Goal: Task Accomplishment & Management: Complete application form

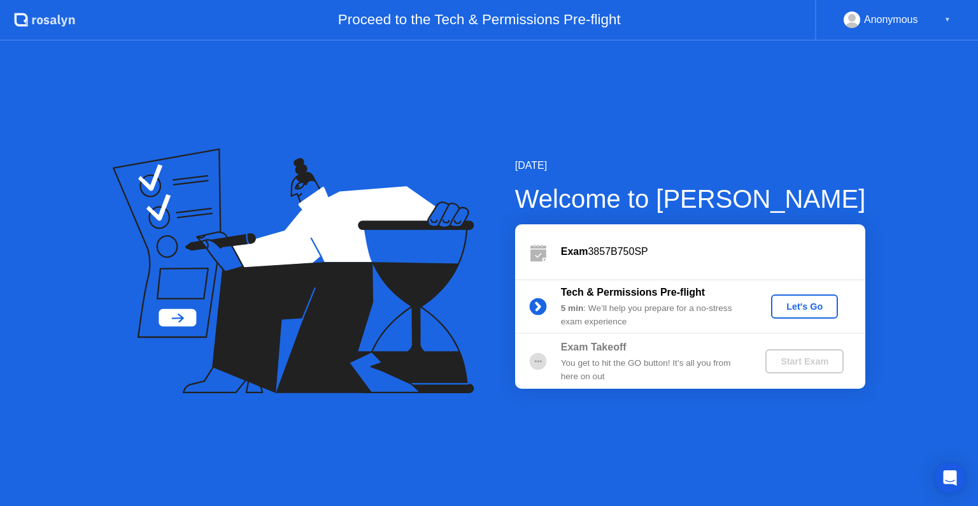
click at [794, 301] on div "Let's Go" at bounding box center [804, 306] width 57 height 10
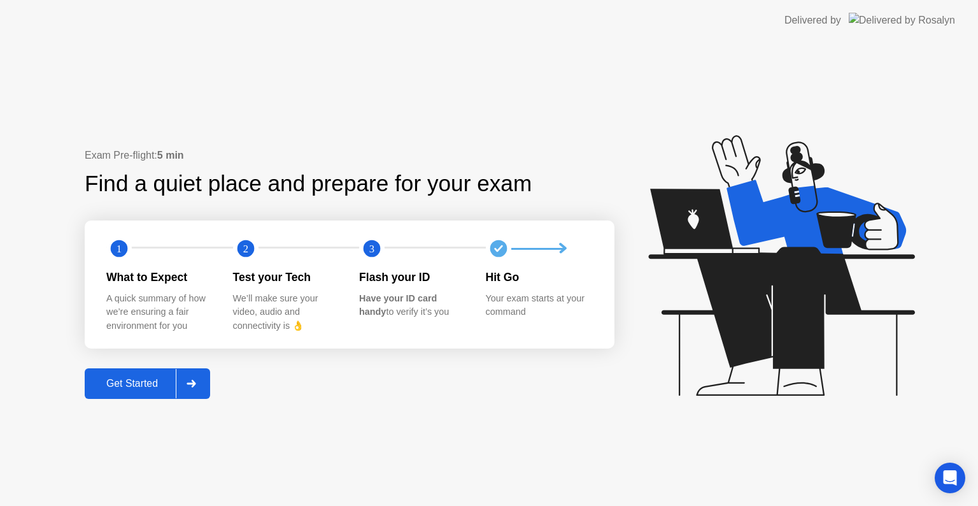
click at [158, 380] on div "Get Started" at bounding box center [132, 383] width 87 height 11
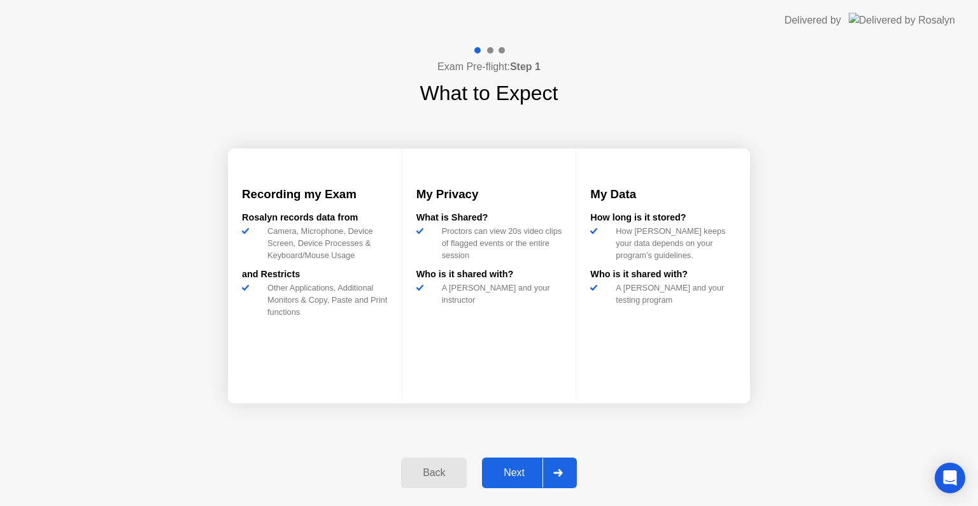
click at [539, 468] on div "Next" at bounding box center [514, 472] width 57 height 11
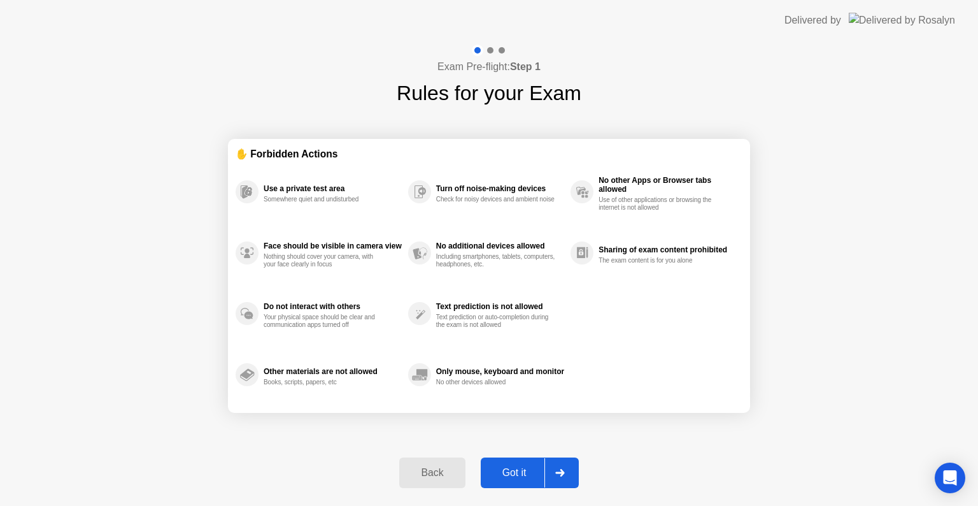
click at [569, 462] on div at bounding box center [559, 472] width 31 height 29
select select "**********"
select select "*******"
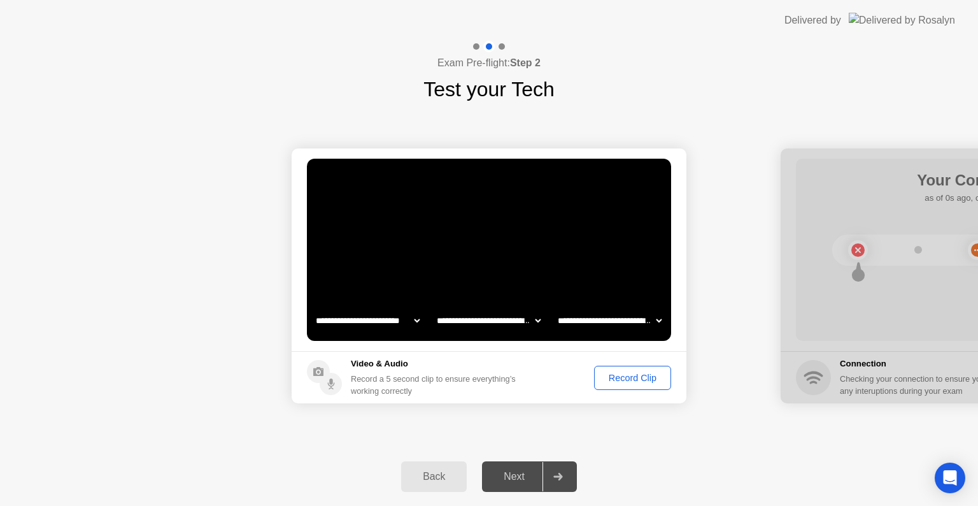
click at [520, 472] on div "Next" at bounding box center [514, 476] width 57 height 11
click at [550, 465] on div at bounding box center [558, 476] width 31 height 29
click at [621, 374] on div "Record Clip" at bounding box center [633, 378] width 68 height 10
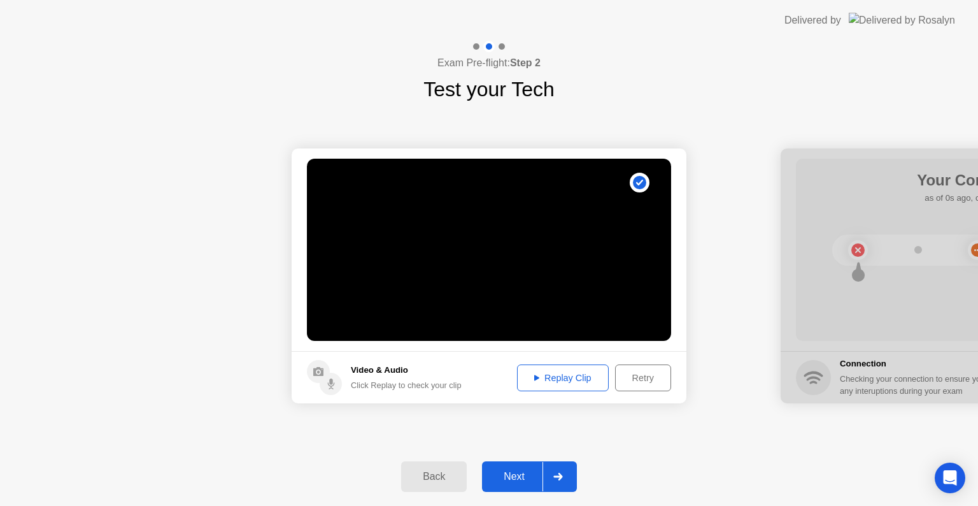
click at [558, 377] on div "Replay Clip" at bounding box center [563, 378] width 83 height 10
click at [641, 373] on div "Retry" at bounding box center [643, 378] width 47 height 10
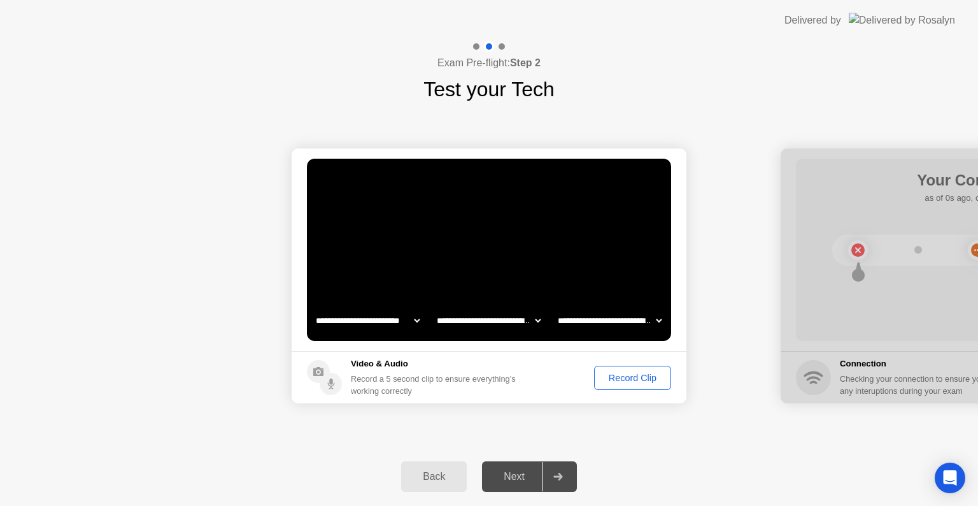
click at [641, 374] on div "Record Clip" at bounding box center [633, 378] width 68 height 10
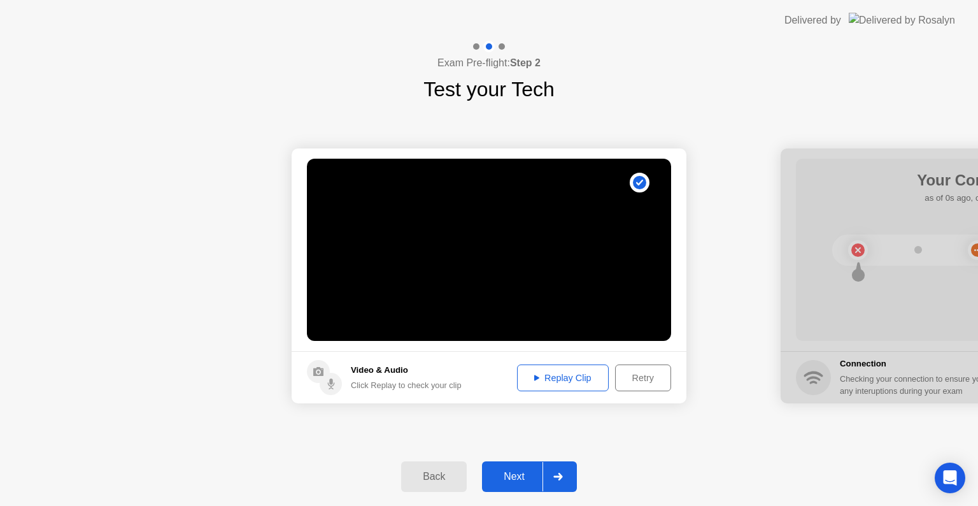
click at [565, 373] on div "Replay Clip" at bounding box center [563, 378] width 83 height 10
click at [553, 470] on div at bounding box center [558, 476] width 31 height 29
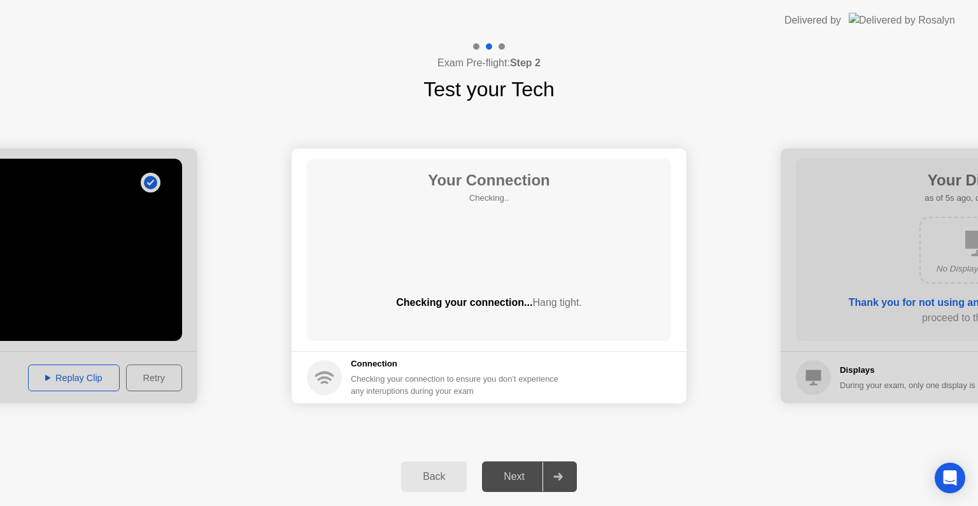
click at [553, 469] on div at bounding box center [558, 476] width 31 height 29
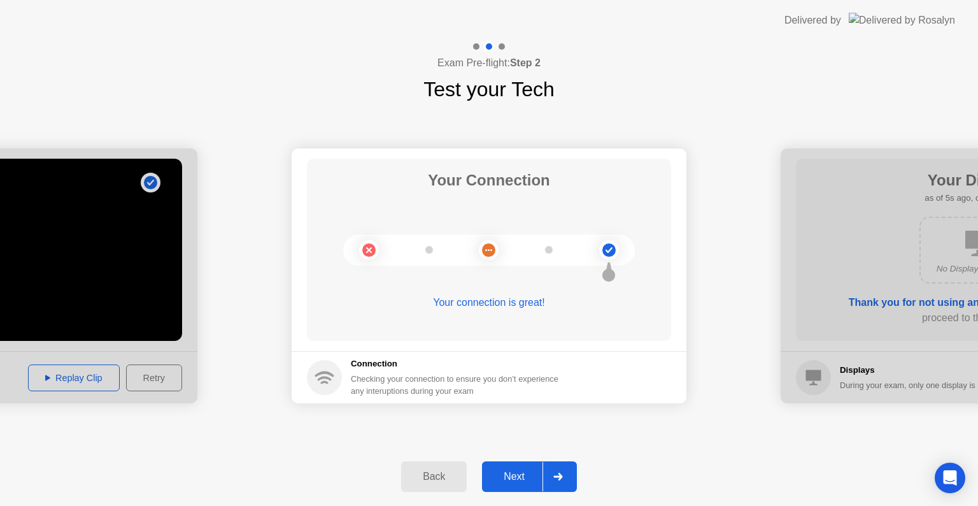
click at [555, 474] on icon at bounding box center [558, 476] width 10 height 8
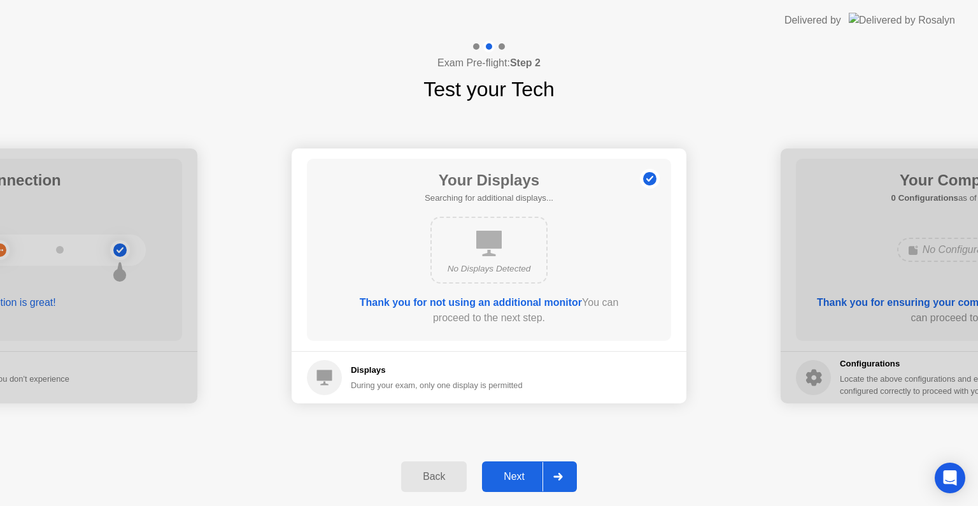
click at [549, 474] on div at bounding box center [558, 476] width 31 height 29
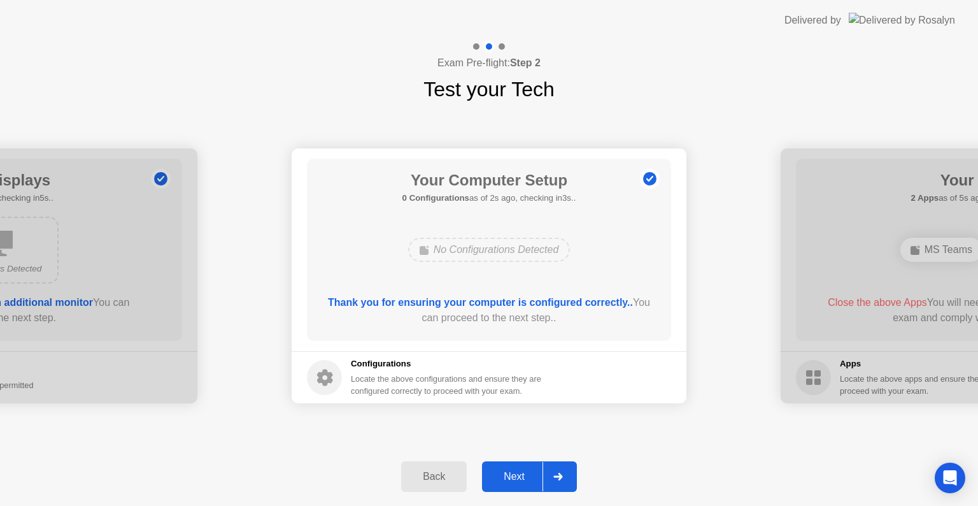
click at [551, 472] on div at bounding box center [558, 476] width 31 height 29
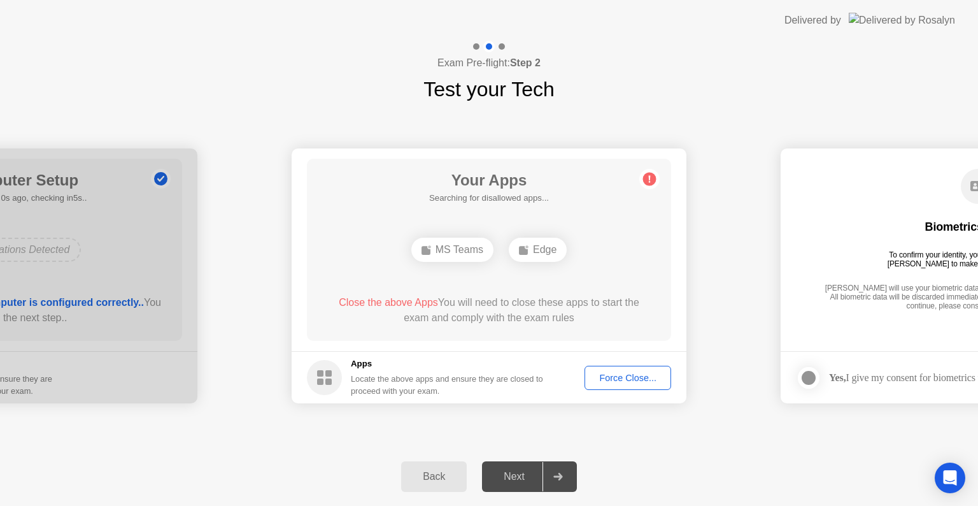
click at [522, 290] on div "Your Apps Searching for disallowed apps... MS Teams Edge Close the above Apps Y…" at bounding box center [489, 250] width 364 height 182
click at [505, 478] on div "Next" at bounding box center [514, 476] width 57 height 11
click at [620, 374] on div "Force Close..." at bounding box center [628, 378] width 78 height 10
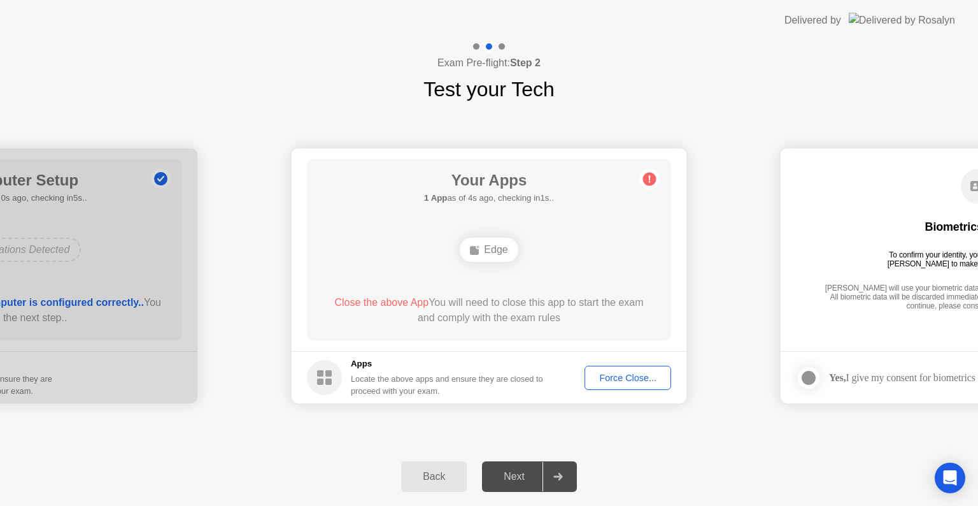
click at [623, 375] on div "Force Close..." at bounding box center [628, 378] width 78 height 10
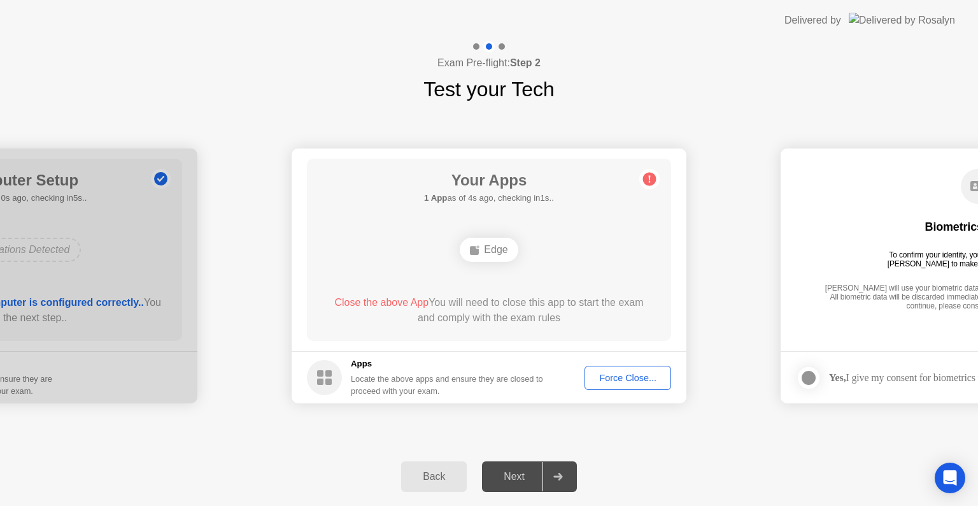
click at [637, 437] on div "**********" at bounding box center [489, 275] width 978 height 343
click at [627, 378] on div "Force Close..." at bounding box center [628, 378] width 78 height 10
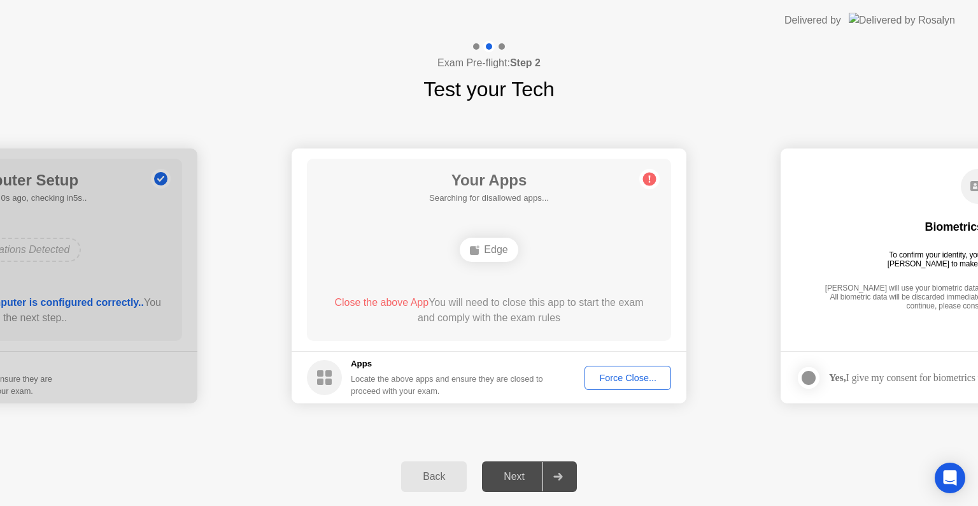
click at [653, 181] on circle at bounding box center [649, 179] width 13 height 13
click at [650, 374] on div "Force Close..." at bounding box center [628, 378] width 78 height 10
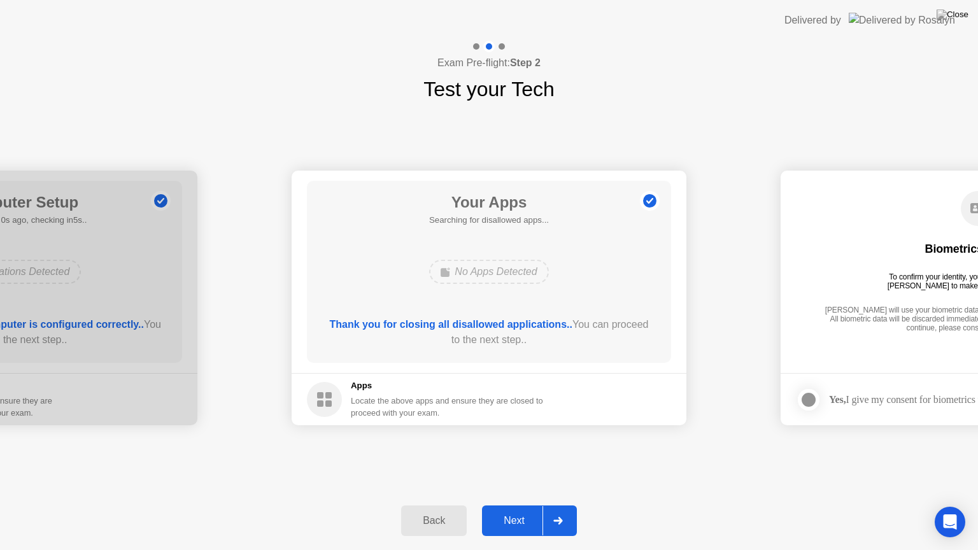
click at [543, 505] on div at bounding box center [558, 520] width 31 height 29
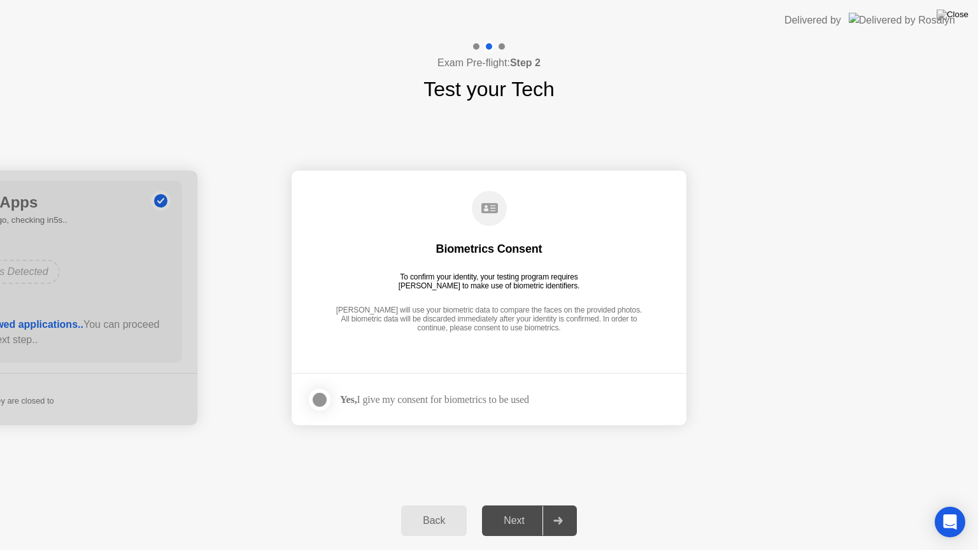
click at [325, 395] on div at bounding box center [319, 399] width 15 height 15
click at [551, 505] on div at bounding box center [558, 520] width 31 height 29
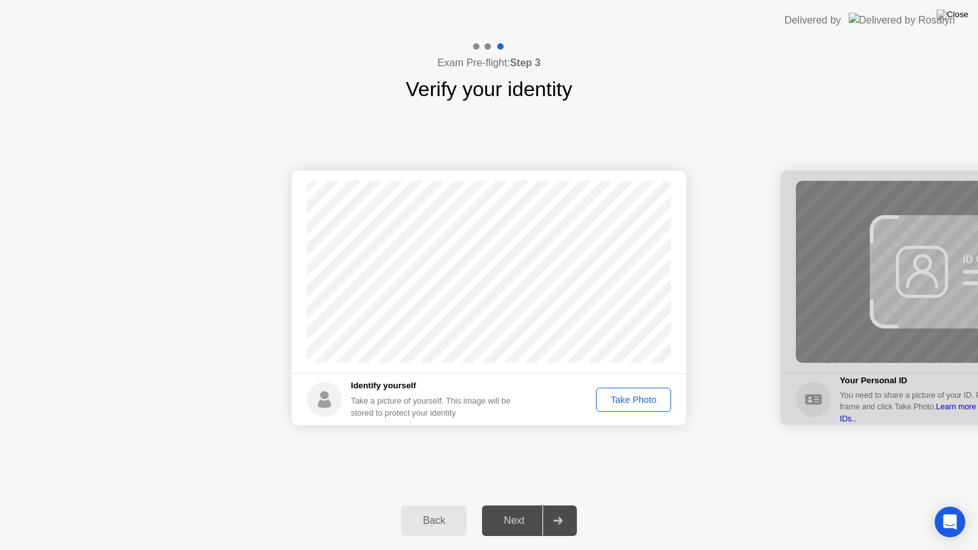
click at [628, 395] on div "Take Photo" at bounding box center [633, 400] width 66 height 10
click at [555, 505] on icon at bounding box center [557, 521] width 9 height 8
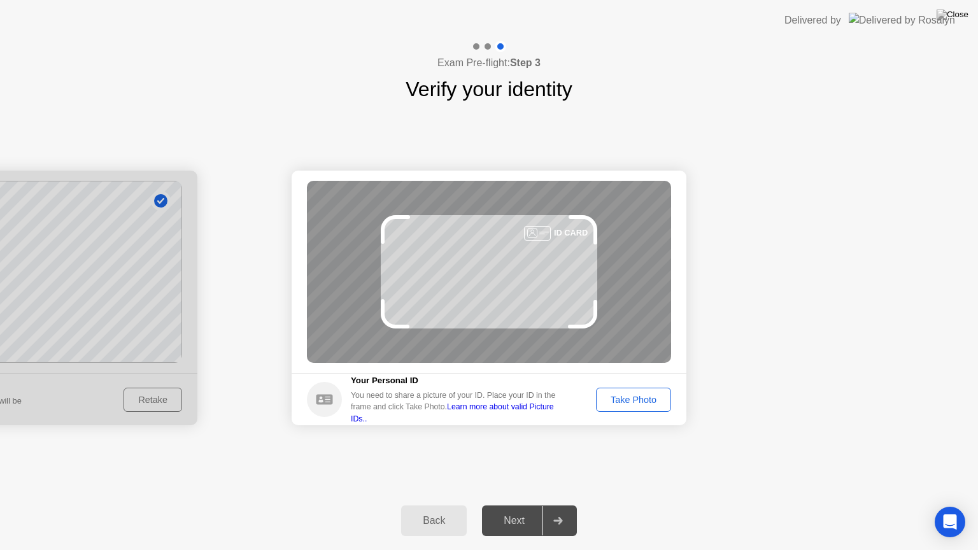
click at [645, 402] on div "Take Photo" at bounding box center [633, 400] width 66 height 10
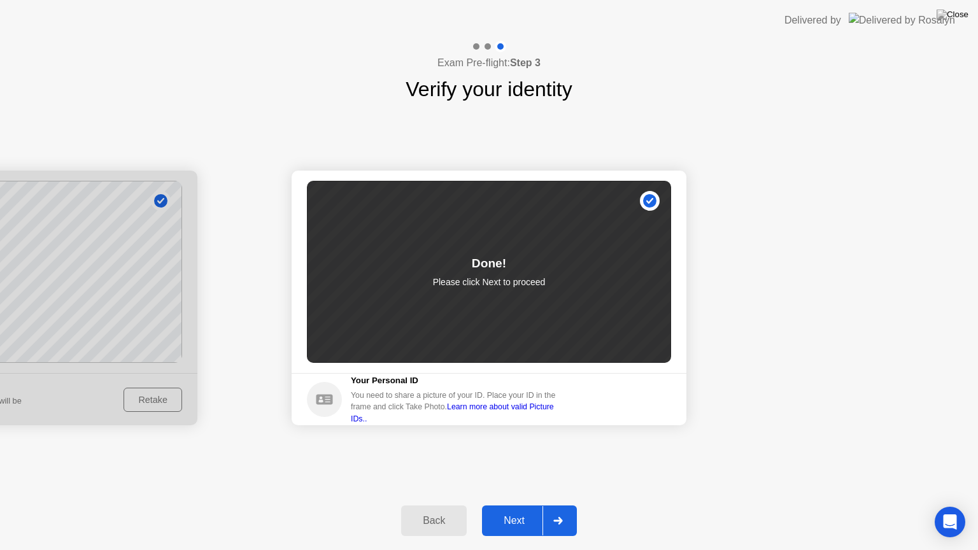
click at [541, 505] on div "Next" at bounding box center [514, 520] width 57 height 11
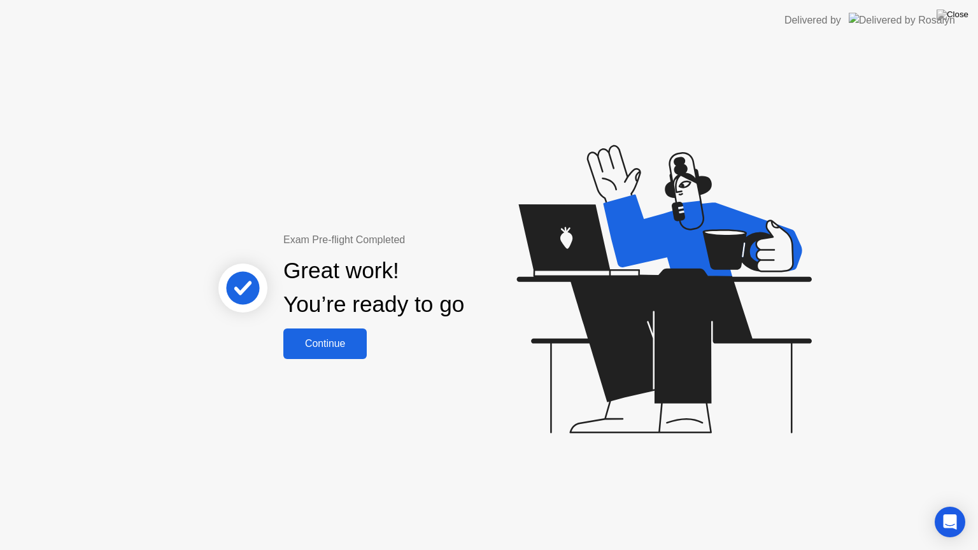
drag, startPoint x: 316, startPoint y: 349, endPoint x: 323, endPoint y: 346, distance: 8.1
click at [323, 346] on div "Continue" at bounding box center [325, 343] width 76 height 11
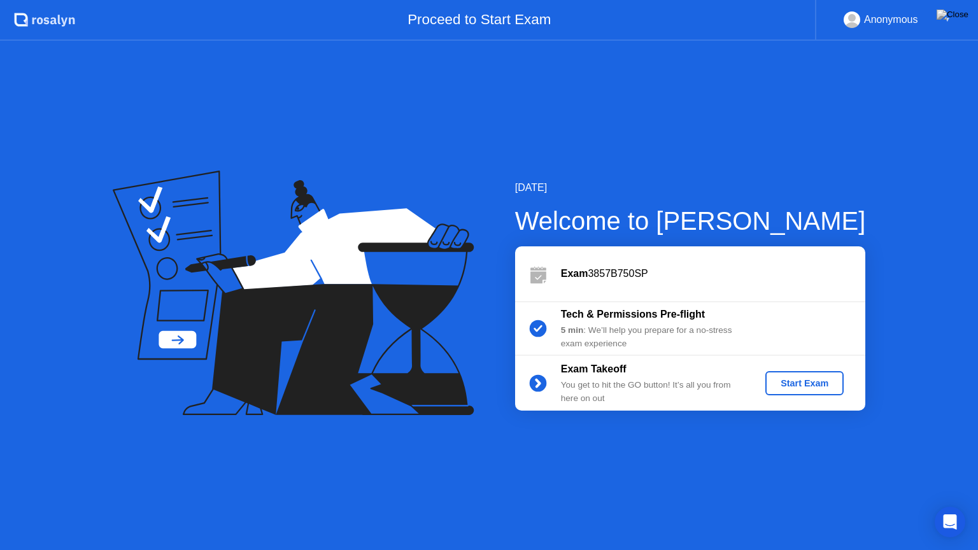
click at [810, 382] on div "Start Exam" at bounding box center [804, 383] width 68 height 10
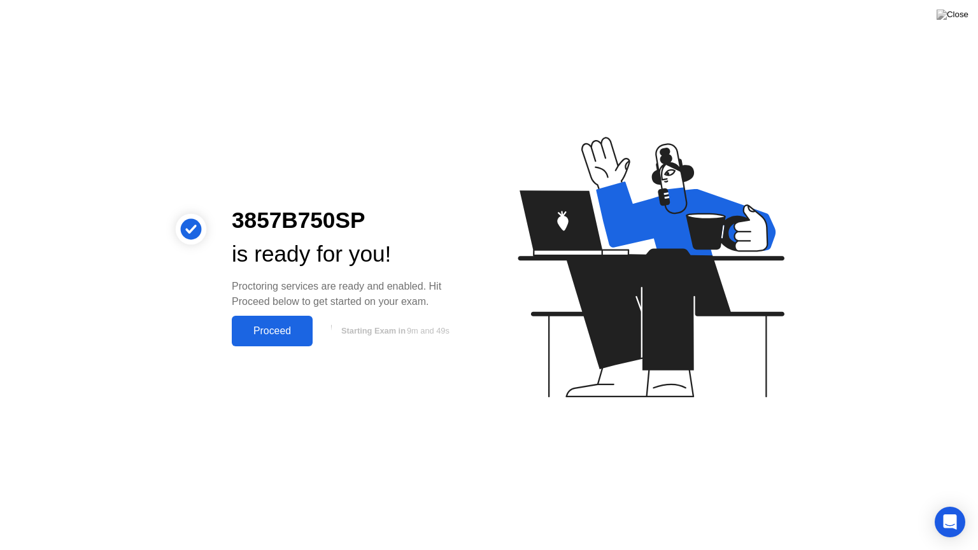
click at [283, 325] on div "Proceed" at bounding box center [272, 330] width 73 height 11
